Goal: Check status: Check status

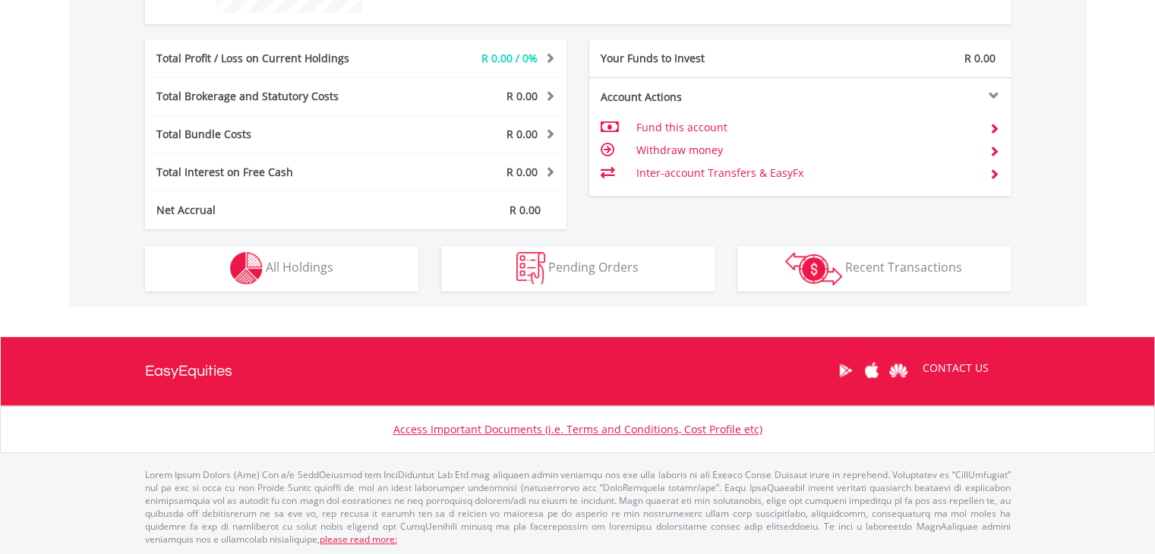
scroll to position [723, 0]
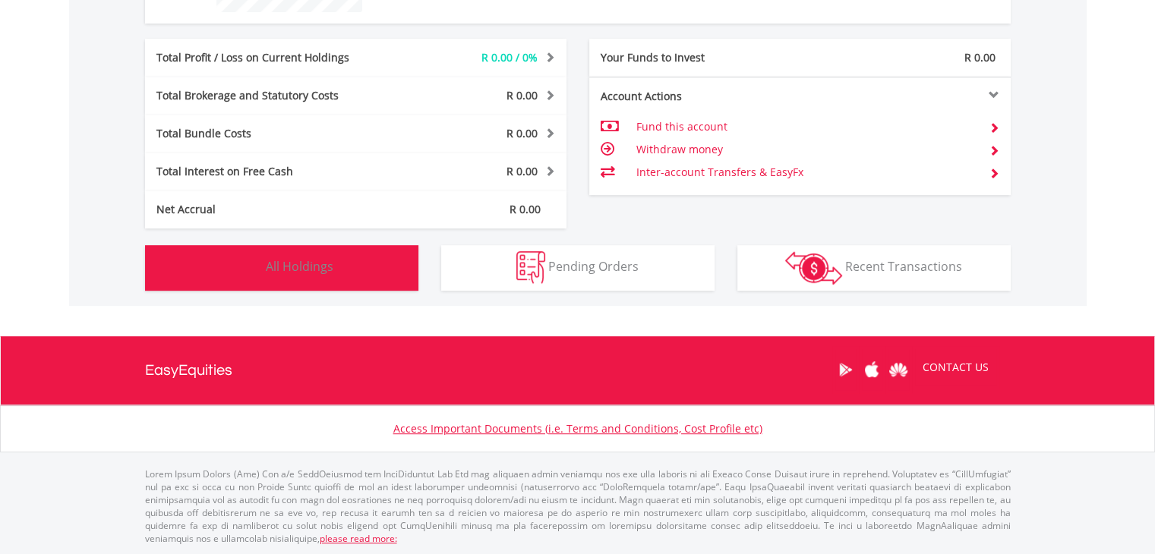
click at [328, 262] on span "All Holdings" at bounding box center [300, 266] width 68 height 17
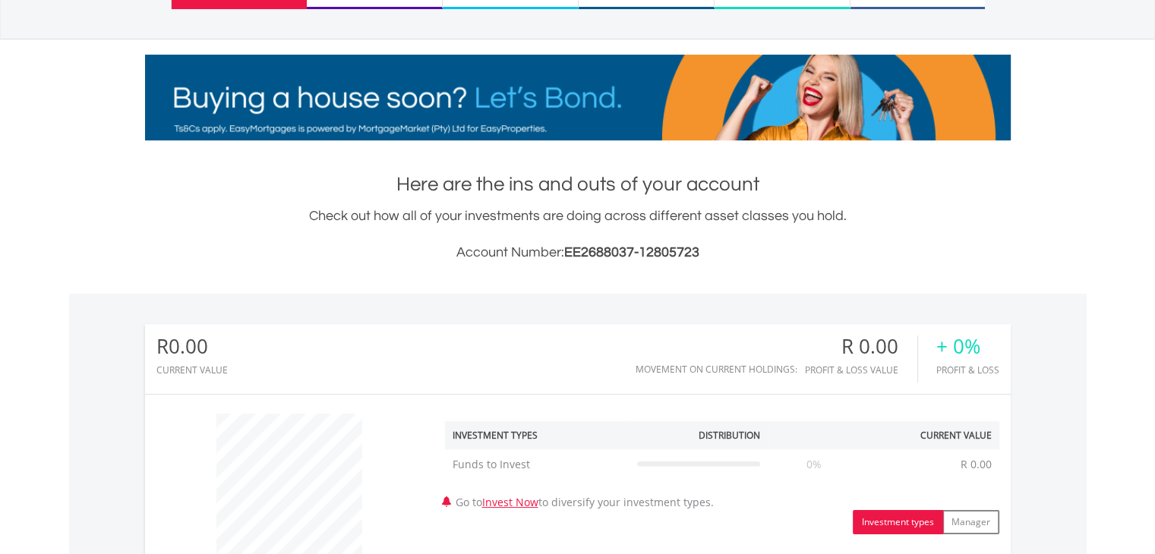
scroll to position [0, 0]
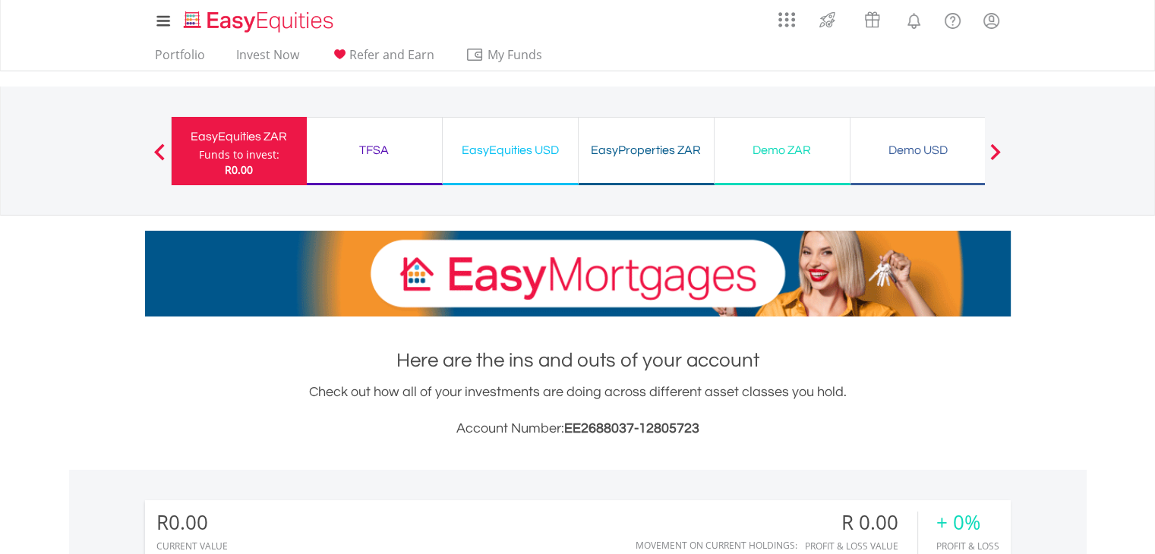
click at [797, 134] on div "Demo ZAR Funds to invest: R0.00" at bounding box center [782, 151] width 136 height 68
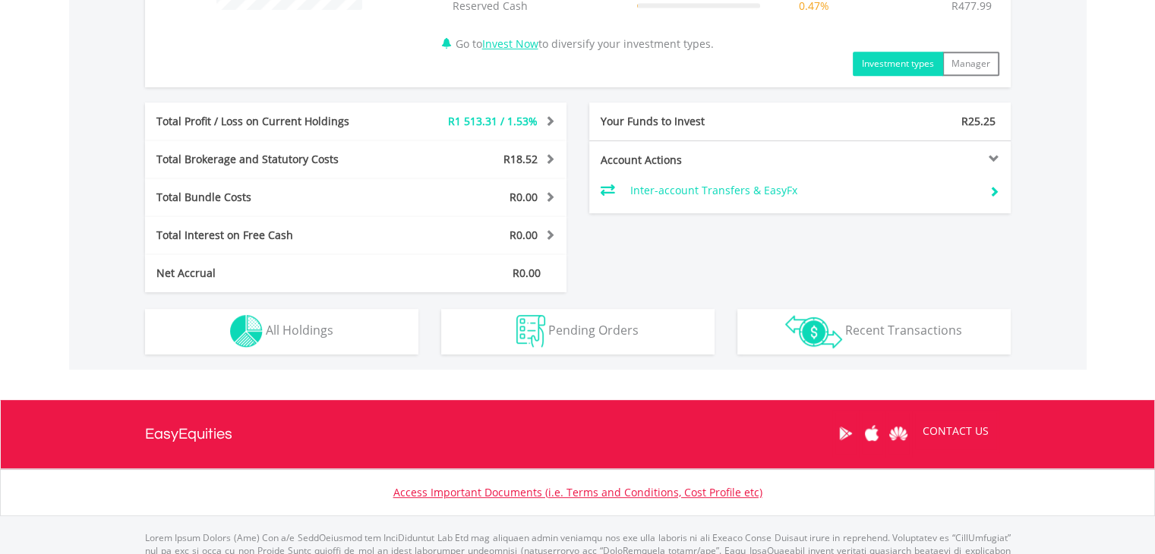
scroll to position [759, 0]
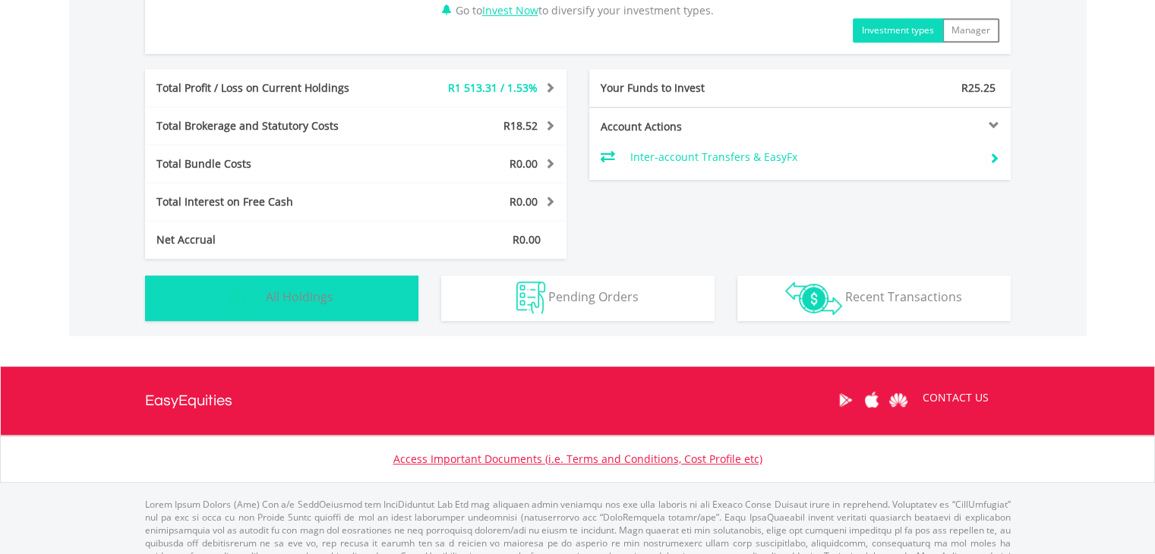
click at [319, 298] on span "All Holdings" at bounding box center [300, 296] width 68 height 17
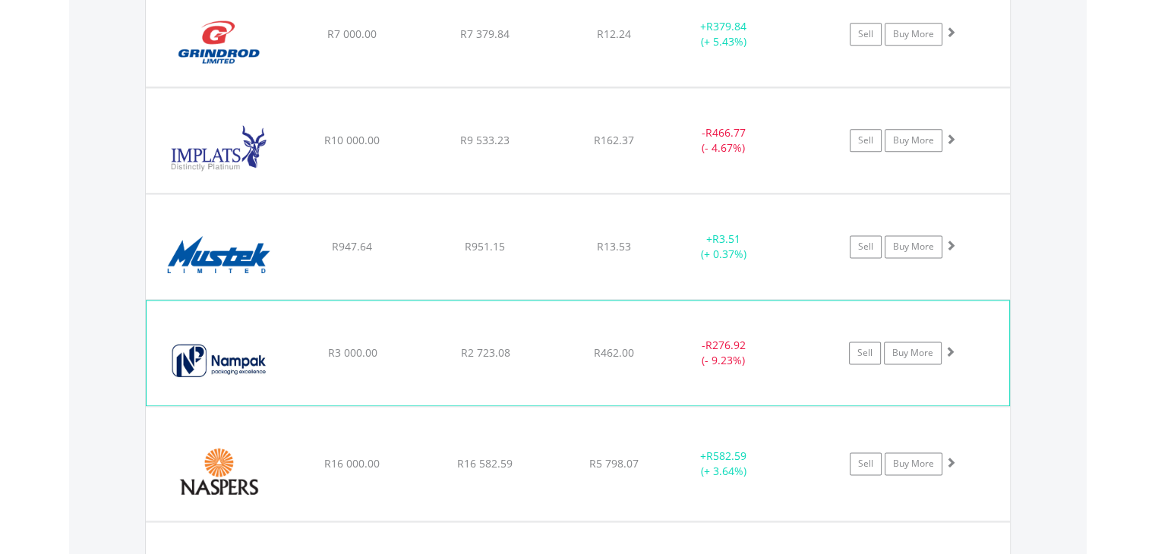
scroll to position [1959, 0]
